Goal: Task Accomplishment & Management: Use online tool/utility

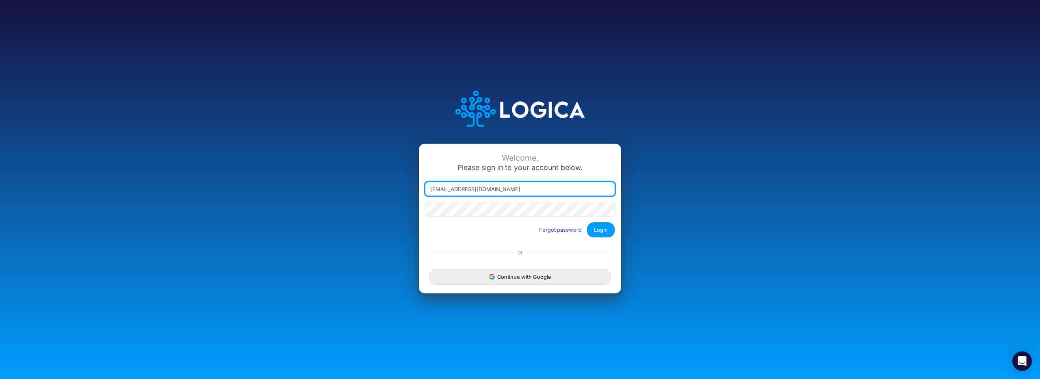
drag, startPoint x: 494, startPoint y: 192, endPoint x: 412, endPoint y: 185, distance: 82.7
click at [412, 185] on div "Welcome, Please sign in to your account below. [EMAIL_ADDRESS][DOMAIN_NAME] For…" at bounding box center [519, 189] width 693 height 231
type input "[EMAIL_ADDRESS][DOMAIN_NAME]"
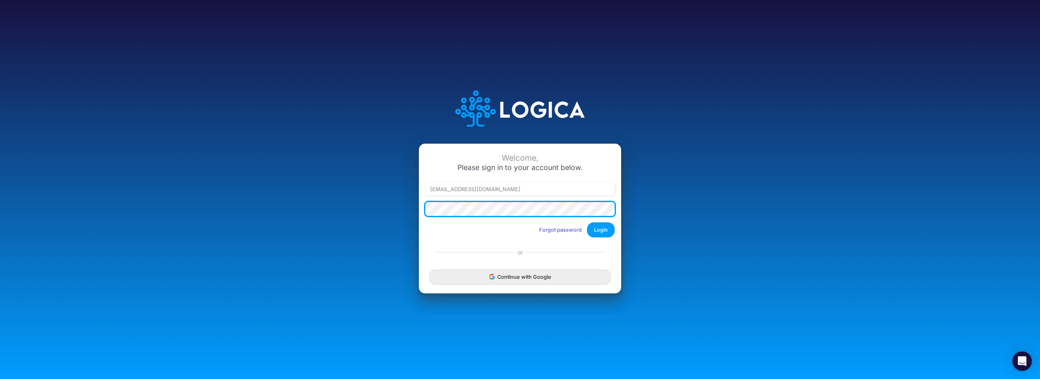
click at [587, 223] on button "Login" at bounding box center [601, 230] width 28 height 15
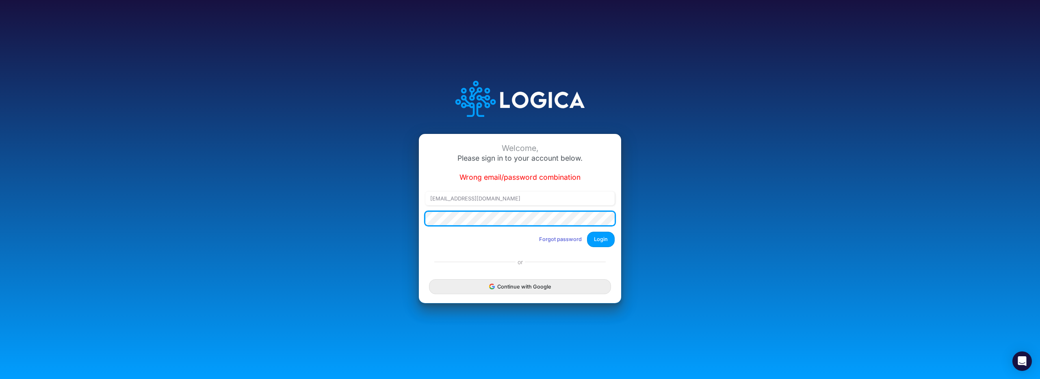
click at [587, 232] on button "Login" at bounding box center [601, 239] width 28 height 15
